Goal: Information Seeking & Learning: Learn about a topic

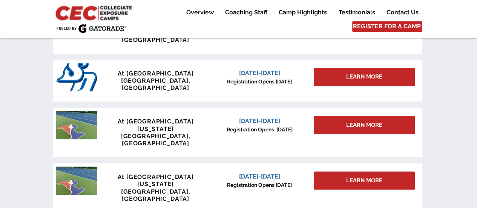
scroll to position [381, 0]
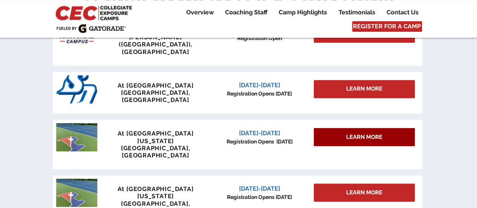
click at [346, 133] on span "LEARN MORE" at bounding box center [364, 137] width 36 height 8
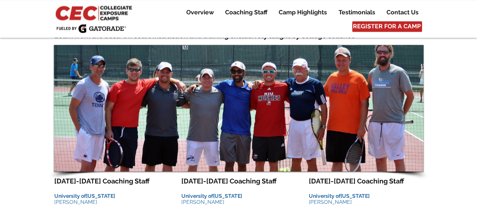
scroll to position [662, 0]
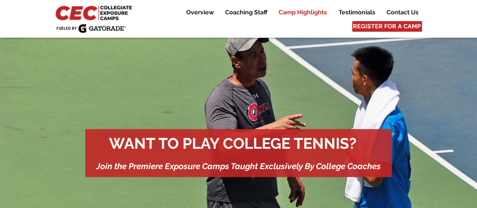
click at [306, 13] on p "Camp Highlights" at bounding box center [303, 12] width 56 height 9
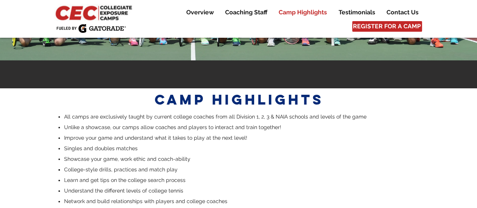
scroll to position [1442, 0]
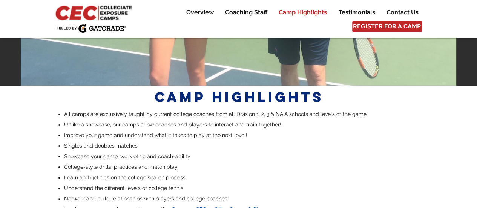
click at [252, 206] on span "Compare CEC vs Other Camps & Showcases" at bounding box center [226, 209] width 110 height 6
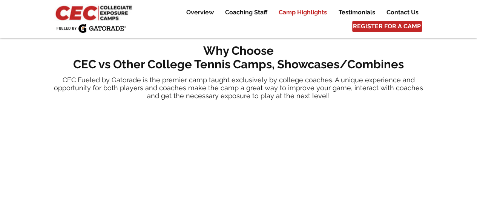
click at [299, 10] on p "Camp Highlights" at bounding box center [303, 12] width 56 height 9
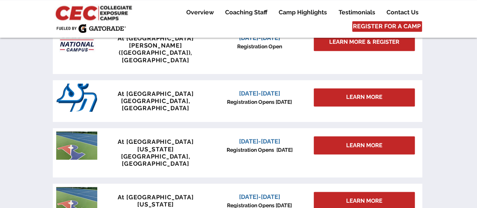
scroll to position [384, 0]
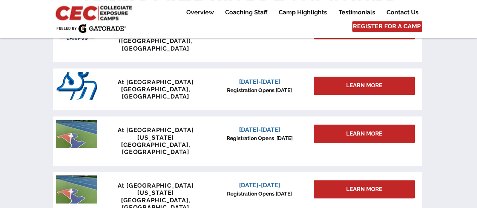
drag, startPoint x: 261, startPoint y: 110, endPoint x: 256, endPoint y: 112, distance: 5.1
click at [259, 126] on span "[DATE]-[DATE]" at bounding box center [259, 129] width 41 height 7
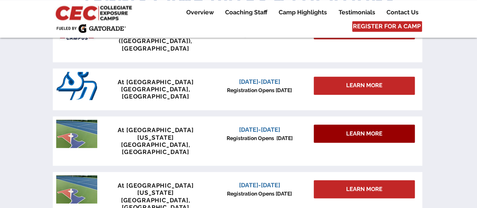
click at [349, 130] on span "LEARN MORE" at bounding box center [364, 134] width 36 height 8
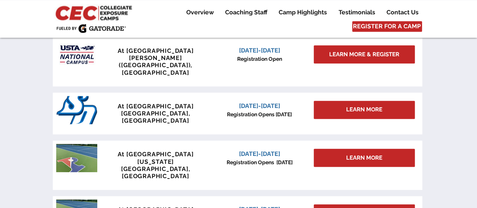
scroll to position [366, 0]
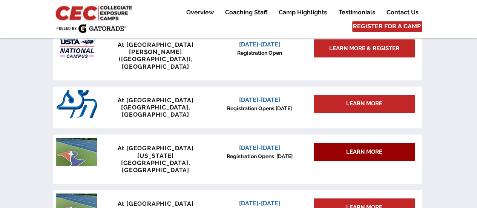
click at [365, 148] on span "LEARN MORE" at bounding box center [364, 152] width 36 height 8
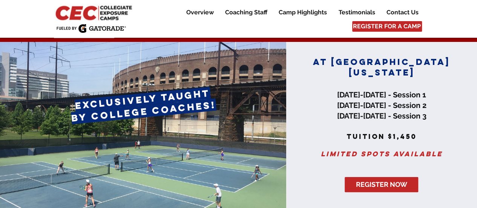
scroll to position [14, 0]
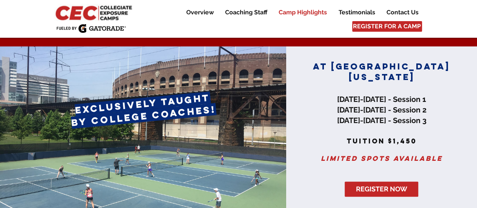
click at [289, 9] on p "Camp Highlights" at bounding box center [303, 12] width 56 height 9
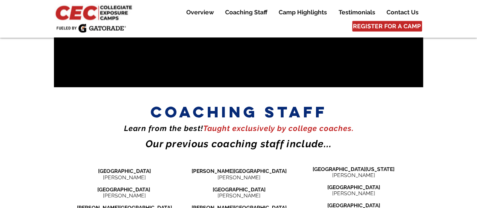
scroll to position [810, 0]
